Goal: Transaction & Acquisition: Download file/media

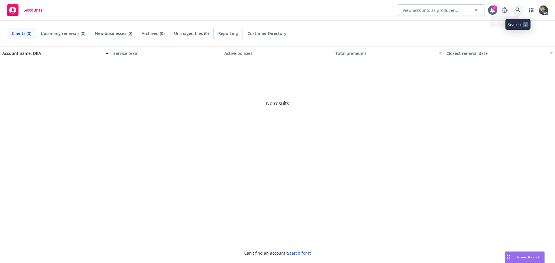
click at [516, 10] on icon at bounding box center [517, 10] width 5 height 5
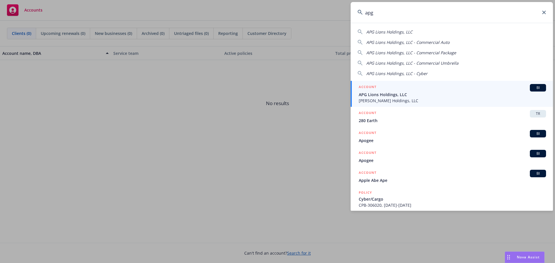
type input "apg"
click at [458, 92] on span "APG Lions Holdings, LLC" at bounding box center [451, 95] width 187 height 6
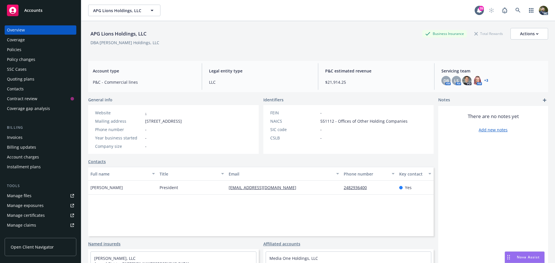
click at [26, 49] on div "Policies" at bounding box center [40, 49] width 67 height 9
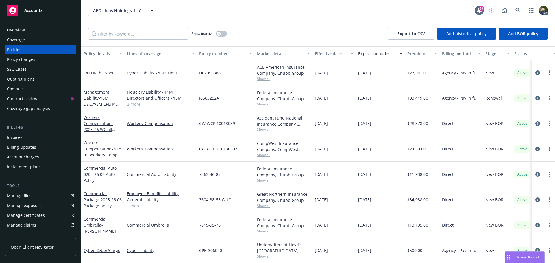
click at [96, 51] on div "Policy details" at bounding box center [99, 54] width 32 height 6
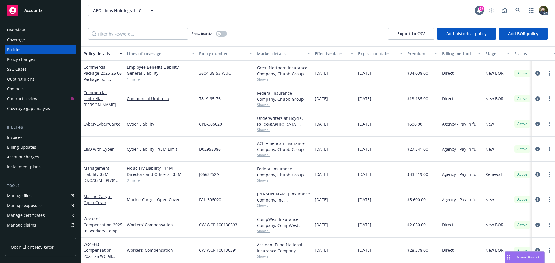
scroll to position [29, 0]
click at [535, 172] on icon "circleInformation" at bounding box center [537, 174] width 5 height 5
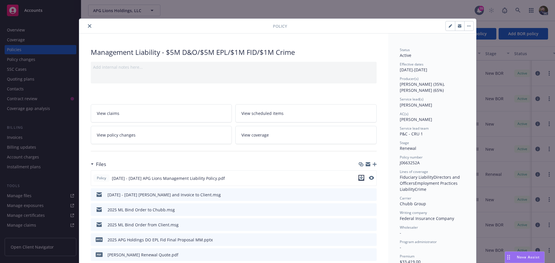
click at [360, 177] on icon "download file" at bounding box center [361, 178] width 5 height 5
